Goal: Communication & Community: Answer question/provide support

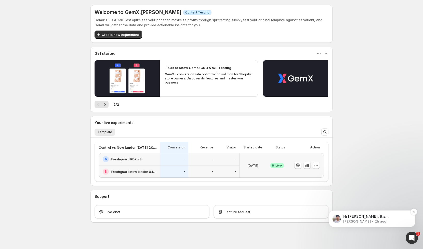
click at [369, 227] on div "Hi Chet, It's Antony again 😊 Just want to follow up since I have not received a…" at bounding box center [372, 218] width 87 height 17
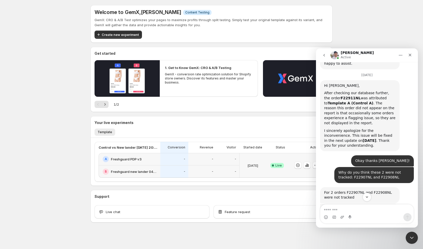
scroll to position [3549, 0]
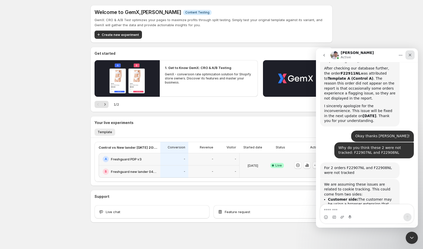
click at [411, 59] on div "Close" at bounding box center [409, 54] width 9 height 9
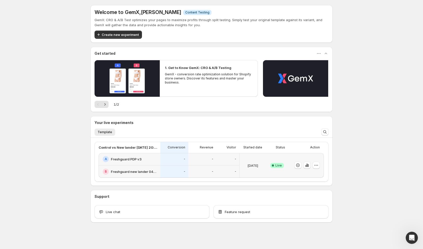
scroll to position [0, 0]
click at [309, 165] on icon "button" at bounding box center [306, 165] width 5 height 5
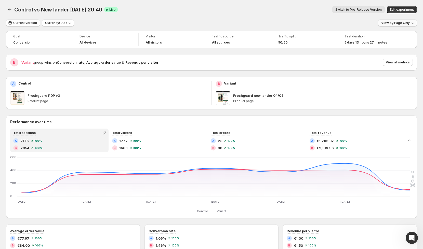
click at [398, 22] on span "View by: Page Only" at bounding box center [395, 23] width 29 height 4
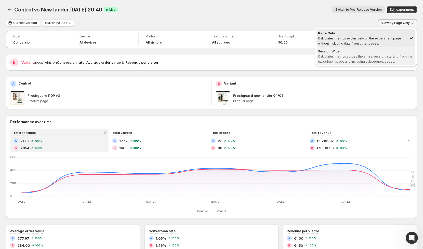
click at [364, 58] on span "Session Wide Calculates metrics across the entire session, starting from the ex…" at bounding box center [366, 56] width 96 height 15
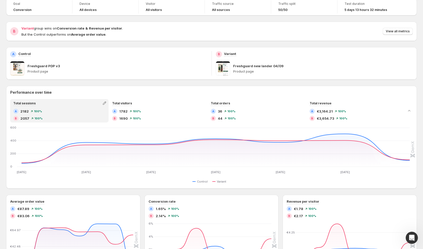
scroll to position [35, 0]
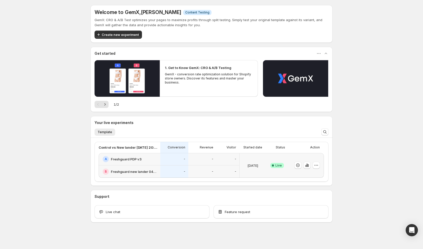
scroll to position [1, 0]
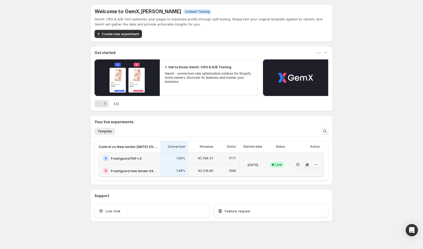
click at [308, 166] on icon "button" at bounding box center [306, 164] width 5 height 5
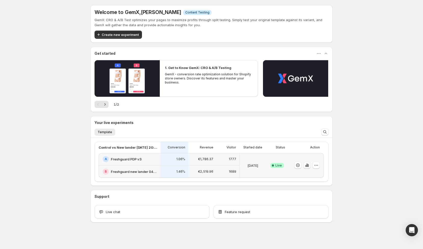
click at [307, 167] on icon "button" at bounding box center [306, 165] width 5 height 5
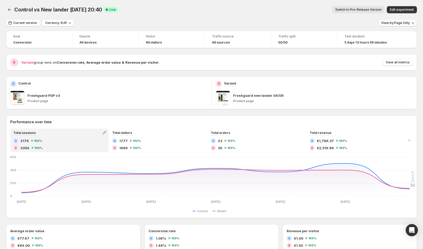
click at [402, 23] on span "View by: Page Only" at bounding box center [395, 23] width 29 height 4
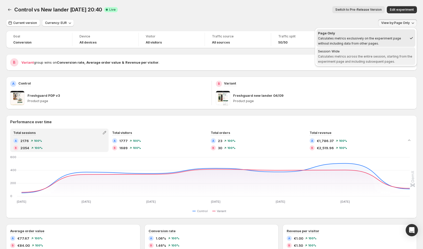
click at [366, 52] on div "Session Wide" at bounding box center [366, 51] width 96 height 5
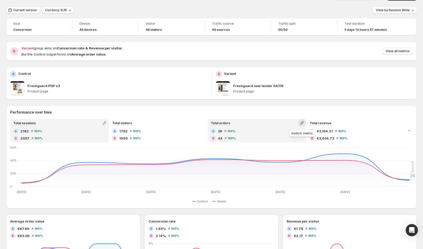
scroll to position [14, 0]
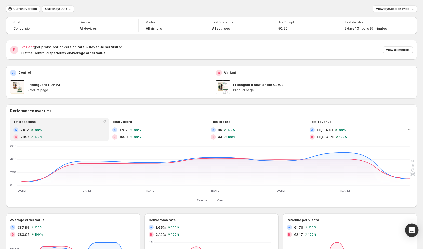
click at [411, 231] on icon "Open Intercom Messenger" at bounding box center [412, 230] width 6 height 7
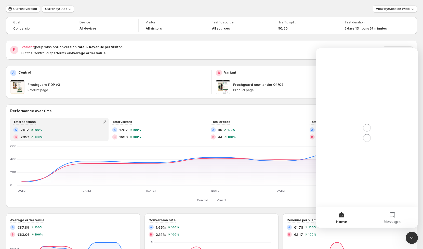
scroll to position [0, 0]
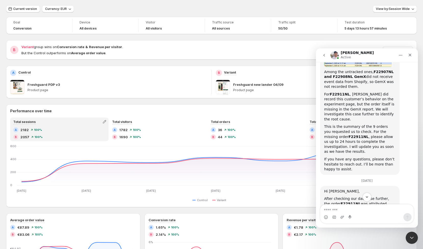
scroll to position [3537, 0]
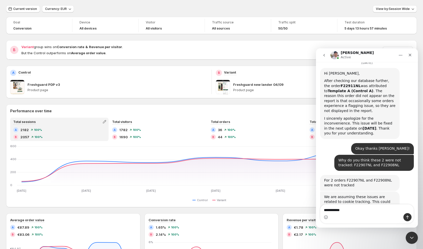
type textarea "**********"
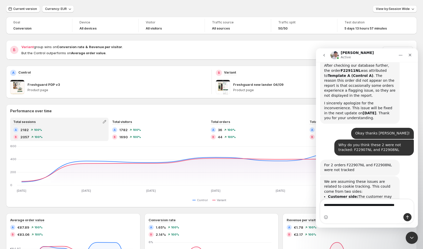
type textarea "**********"
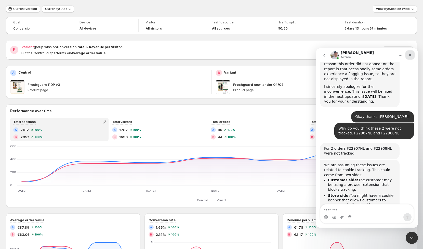
click at [410, 59] on div "Close" at bounding box center [409, 54] width 9 height 9
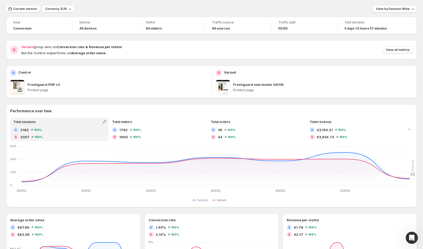
scroll to position [0, 0]
